Goal: Task Accomplishment & Management: Use online tool/utility

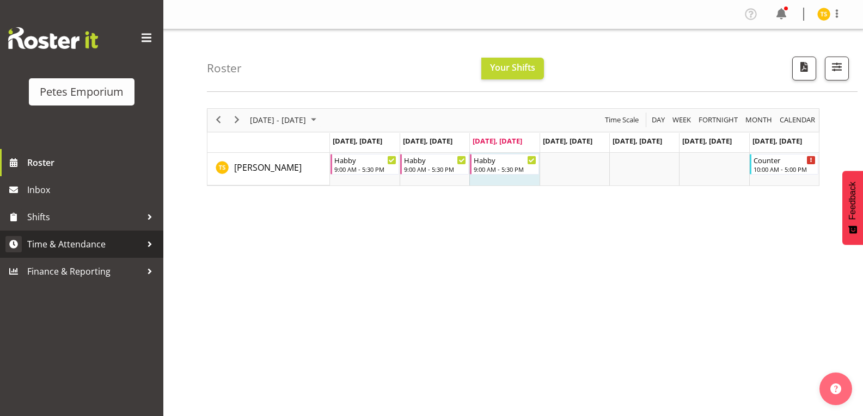
click at [80, 240] on span "Time & Attendance" at bounding box center [84, 244] width 114 height 16
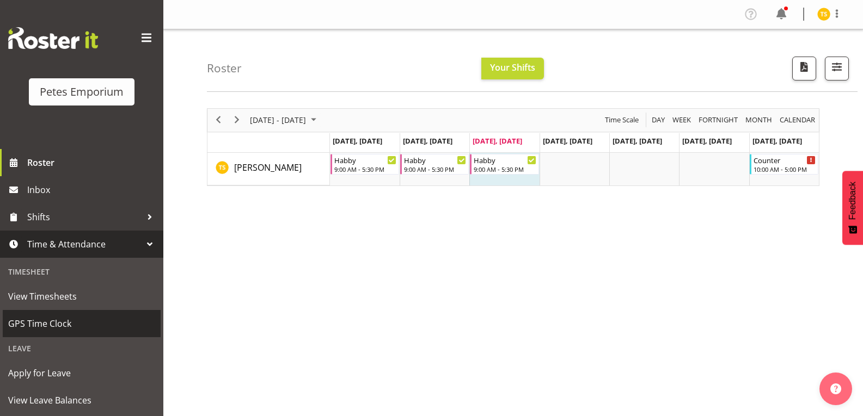
click at [56, 334] on link "GPS Time Clock" at bounding box center [82, 323] width 158 height 27
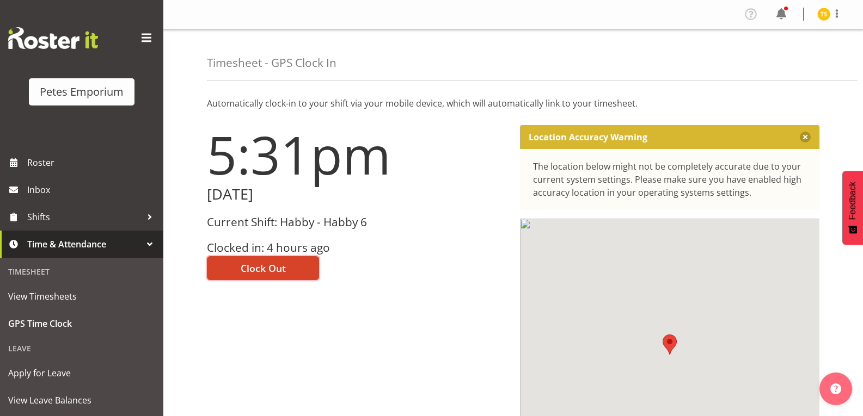
click at [256, 267] on span "Clock Out" at bounding box center [263, 268] width 45 height 14
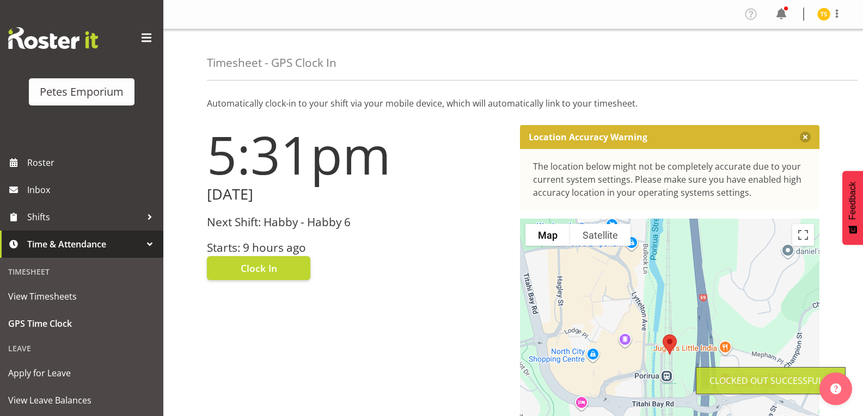
click at [822, 14] on img at bounding box center [823, 14] width 13 height 13
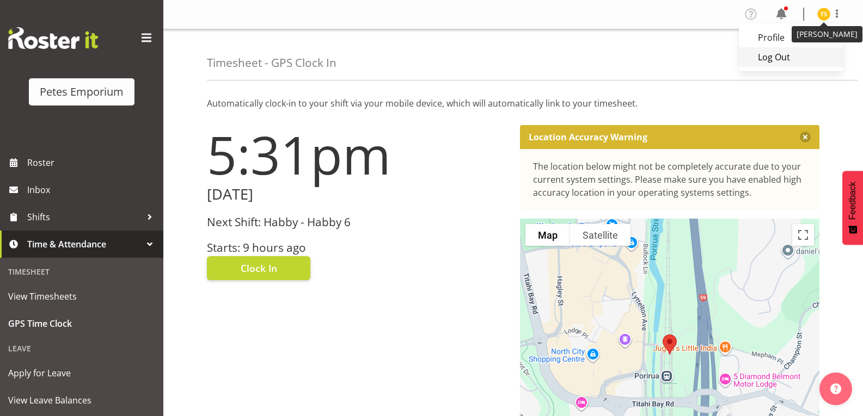
click at [784, 59] on link "Log Out" at bounding box center [791, 57] width 104 height 20
